Goal: Navigation & Orientation: Find specific page/section

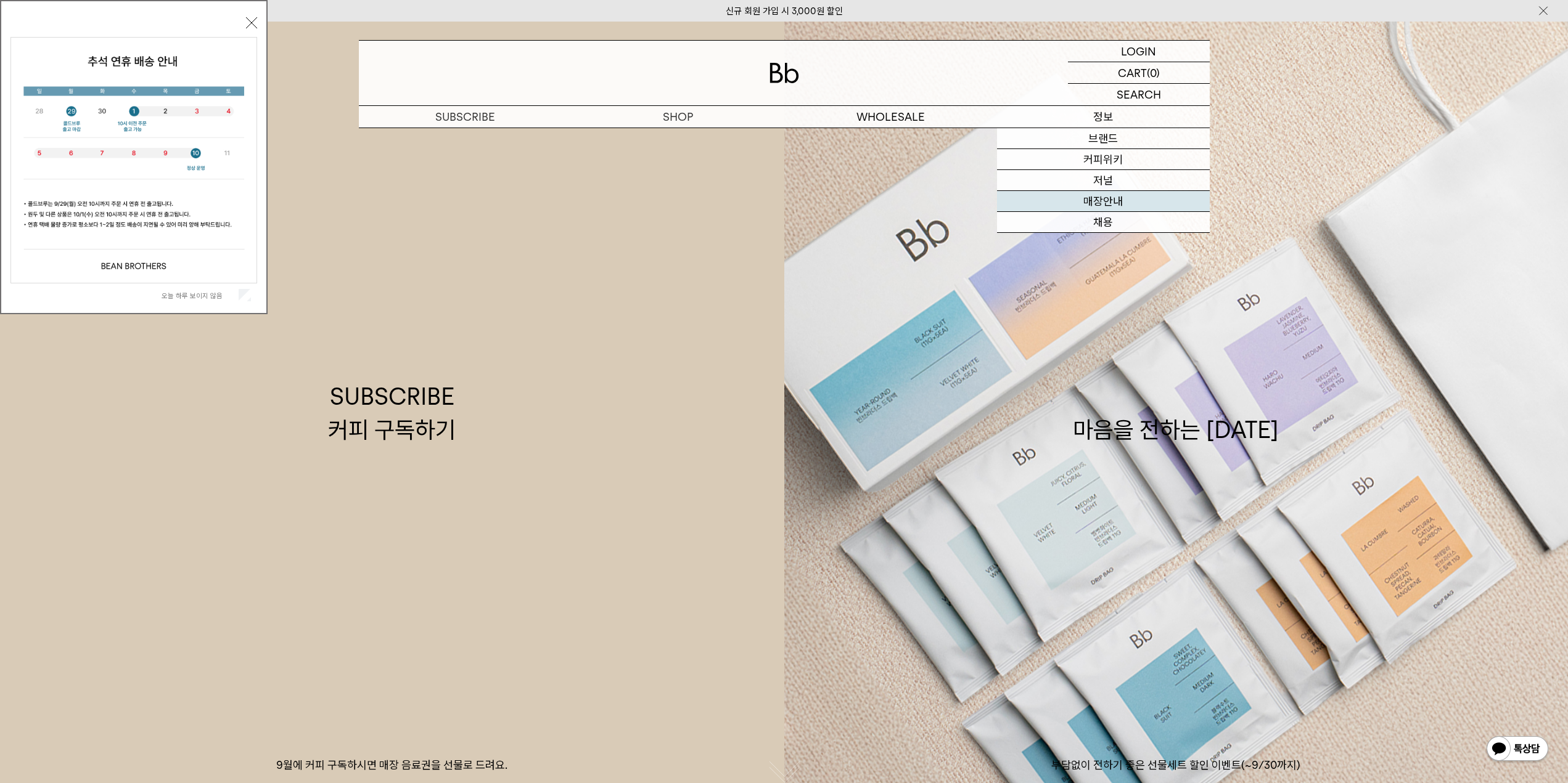
click at [1094, 196] on link "매장안내" at bounding box center [1103, 201] width 213 height 21
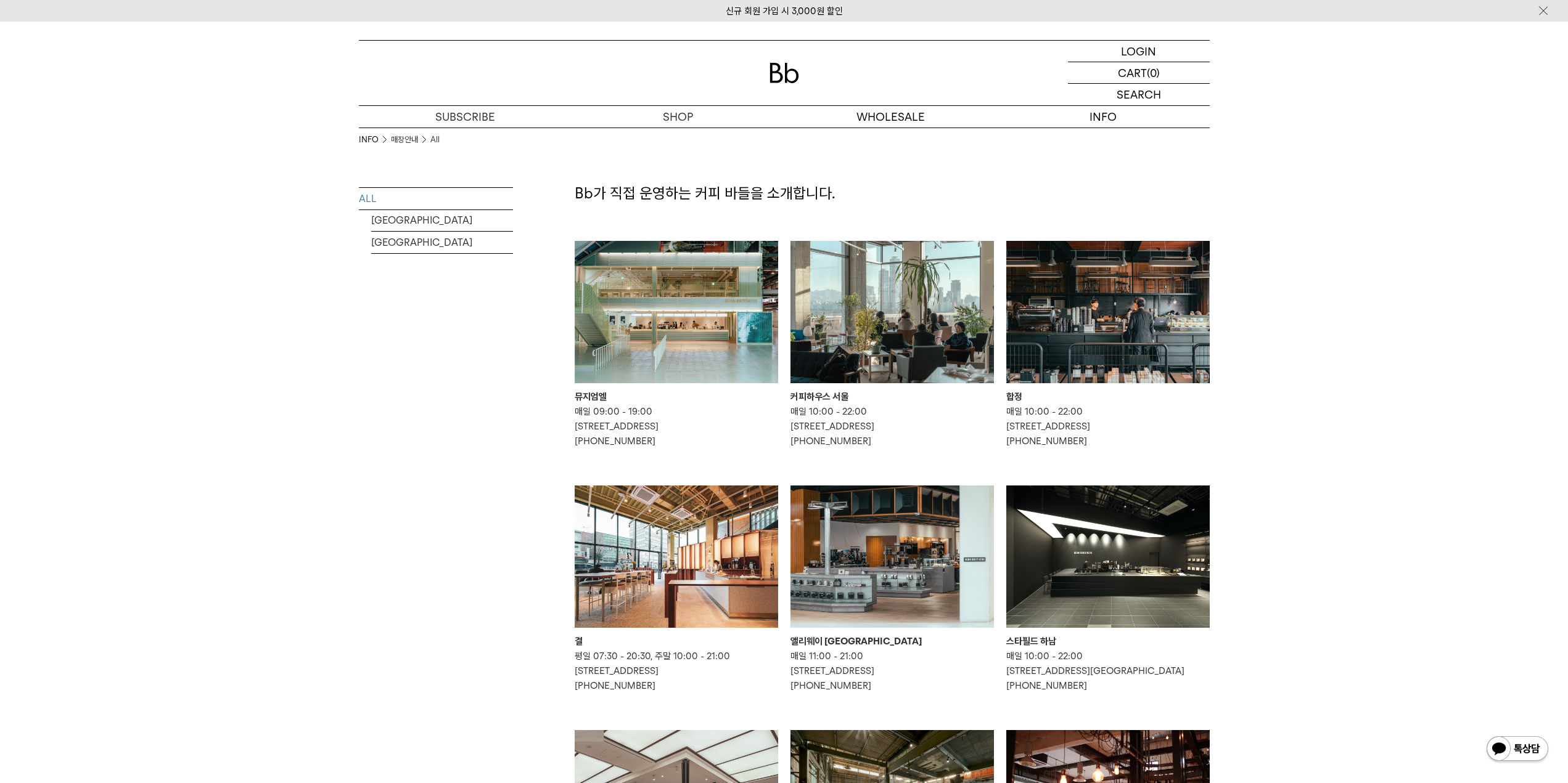
click at [1100, 287] on img at bounding box center [1108, 312] width 203 height 142
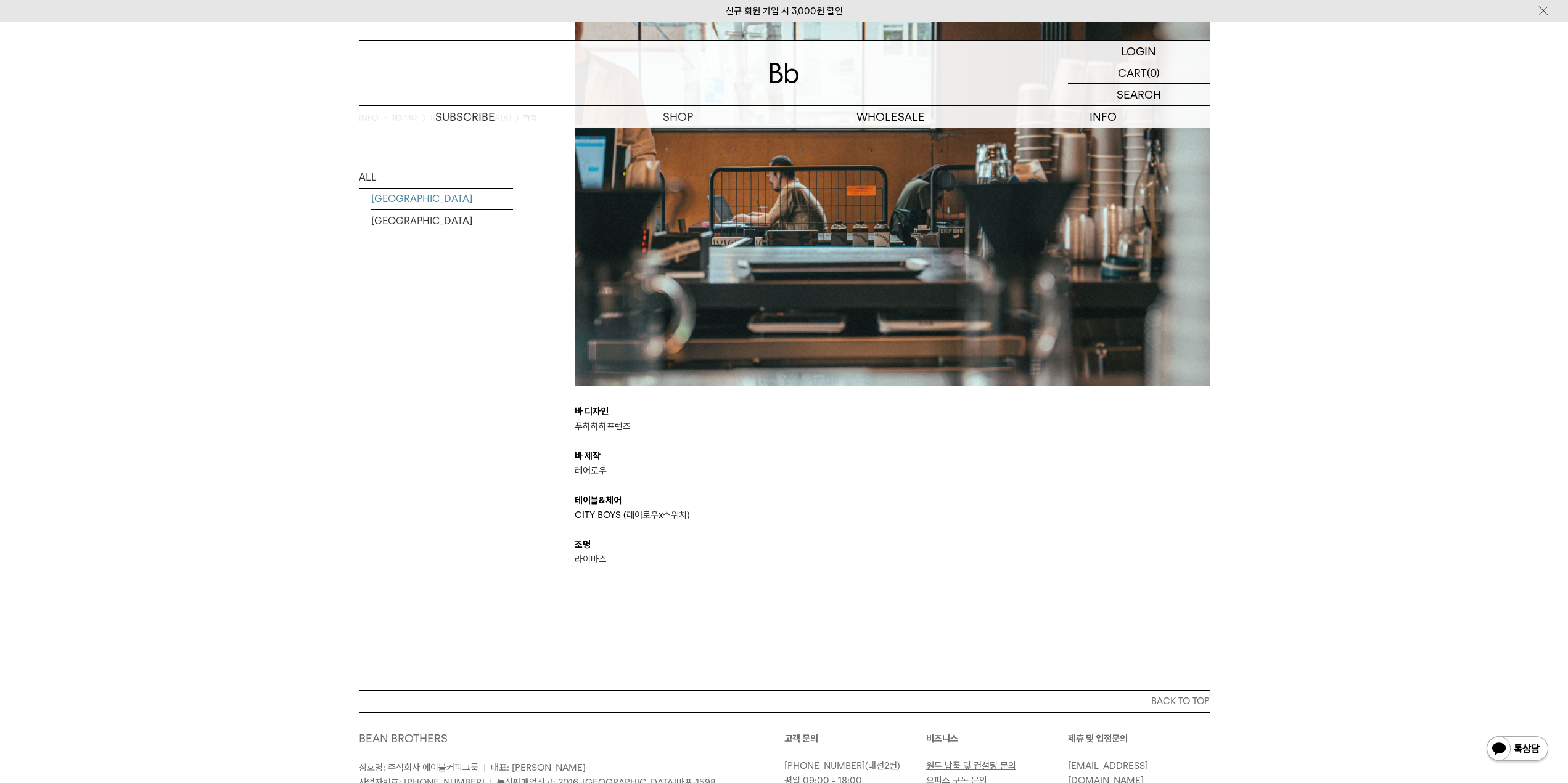
scroll to position [2395, 0]
